Goal: Transaction & Acquisition: Purchase product/service

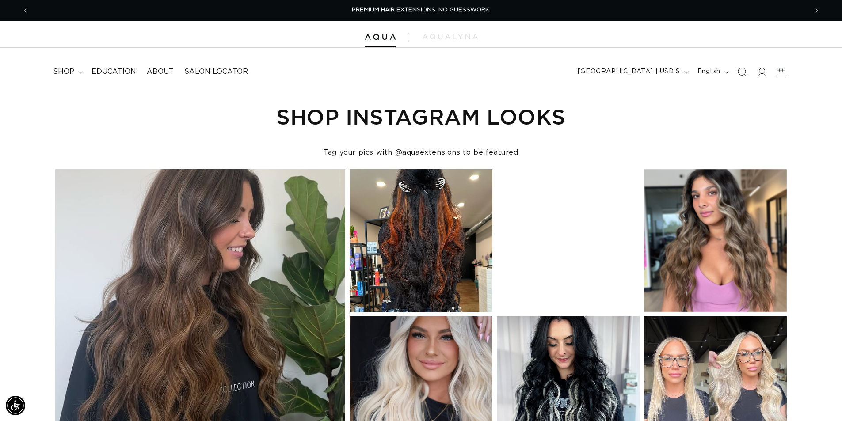
click at [741, 71] on icon "Search" at bounding box center [741, 71] width 9 height 9
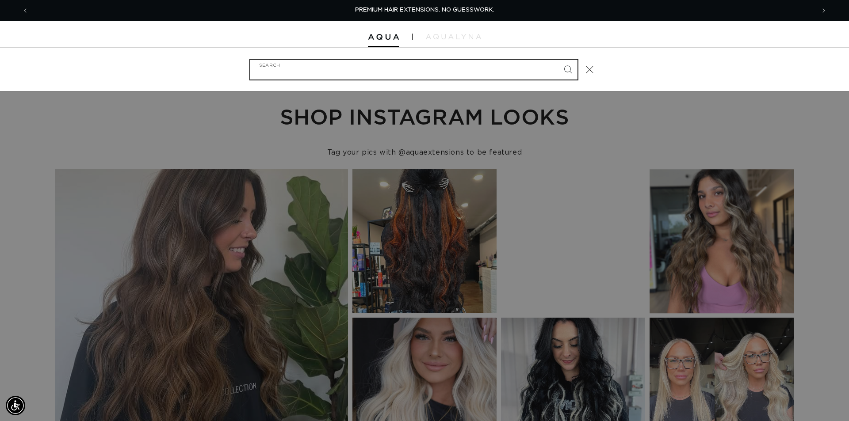
paste input "24" MACHINE WEFT #4/12 BALAYAGE"
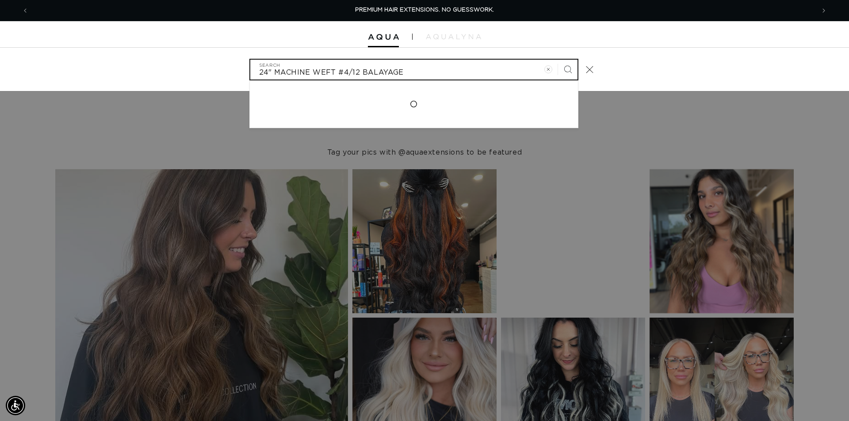
type input "24" MACHINE WEFT #4/12 BALAYAGE"
click at [558, 60] on button "Search" at bounding box center [567, 69] width 19 height 19
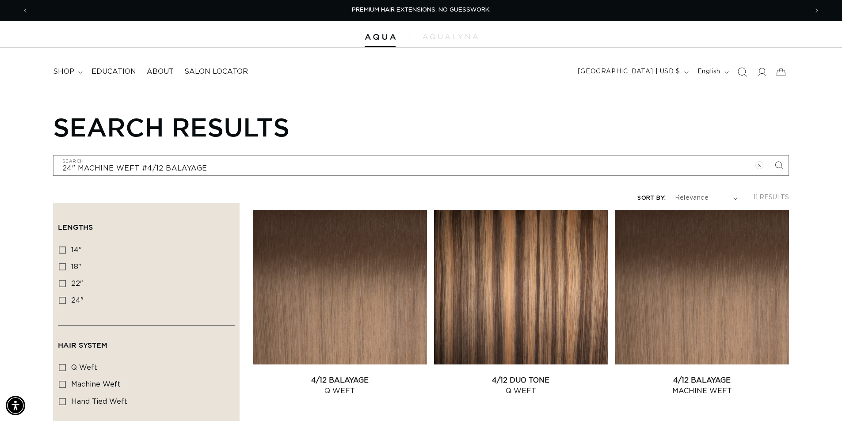
click at [739, 71] on icon "Search" at bounding box center [741, 71] width 9 height 9
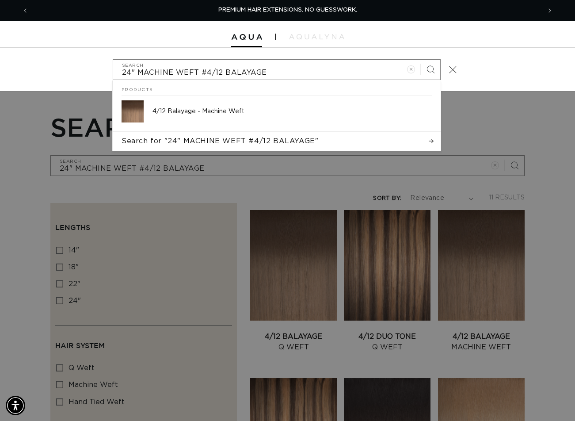
click at [0, 69] on div "Search" at bounding box center [0, 69] width 0 height 0
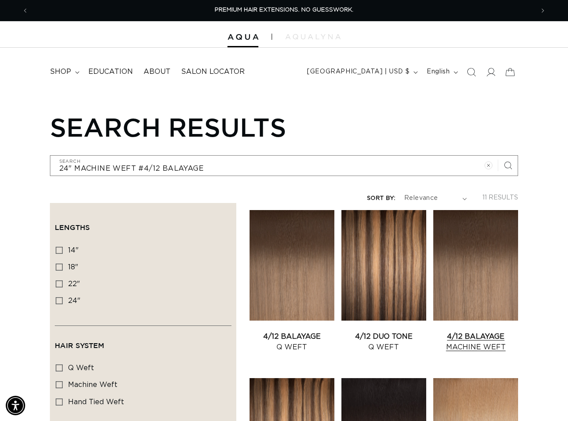
click at [461, 331] on link "4/12 Balayage Machine Weft" at bounding box center [476, 341] width 85 height 21
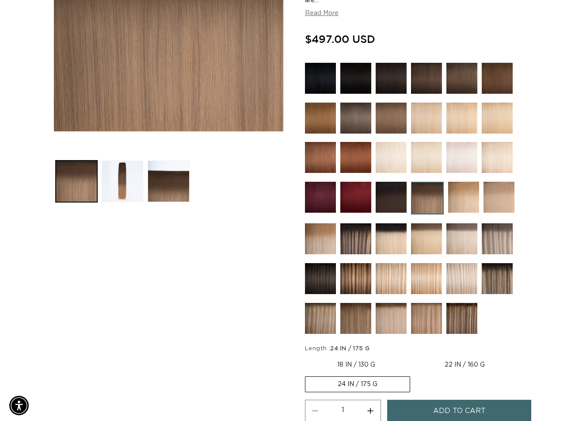
scroll to position [265, 0]
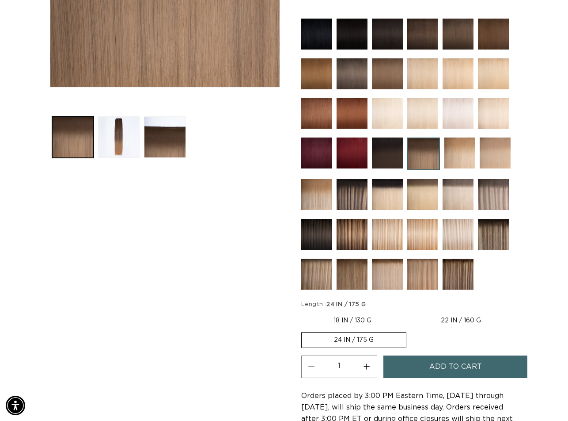
click at [459, 358] on span "Add to cart" at bounding box center [456, 366] width 53 height 23
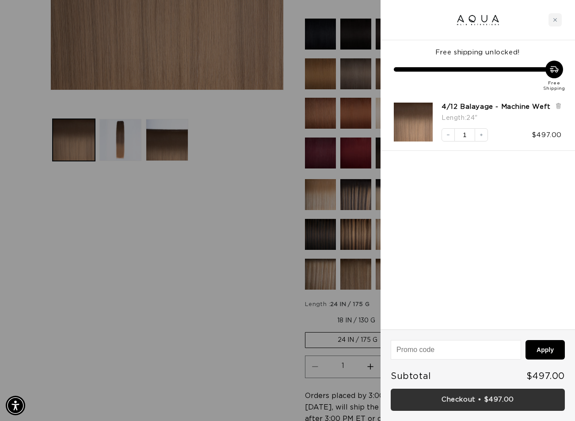
click at [476, 397] on link "Checkout • $497.00" at bounding box center [478, 399] width 174 height 23
